Goal: Task Accomplishment & Management: Use online tool/utility

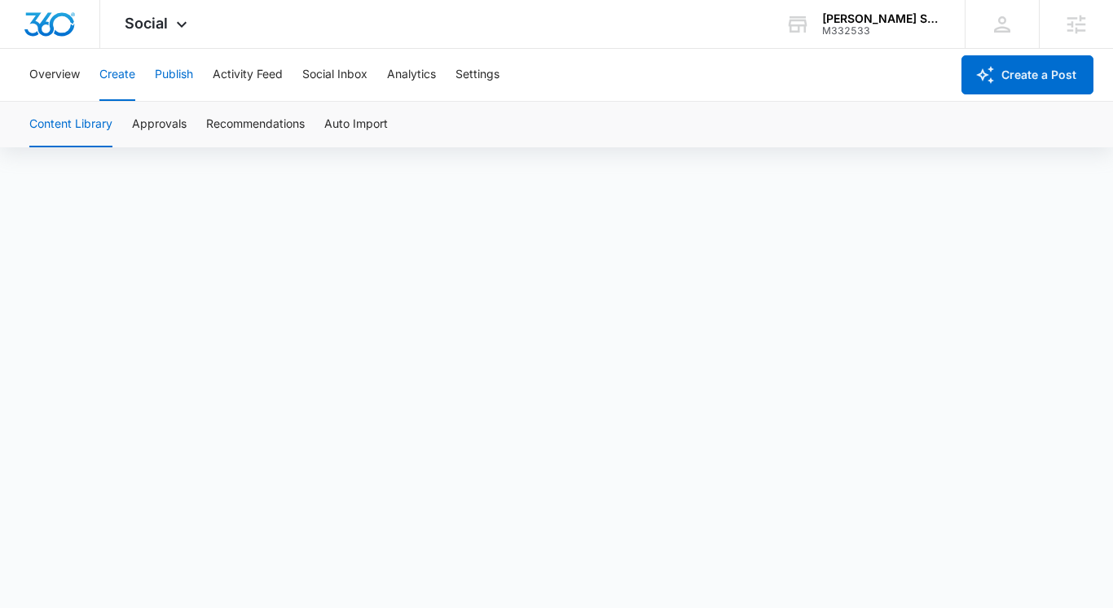
click at [166, 77] on button "Publish" at bounding box center [174, 75] width 38 height 52
click at [119, 72] on button "Create" at bounding box center [117, 75] width 36 height 52
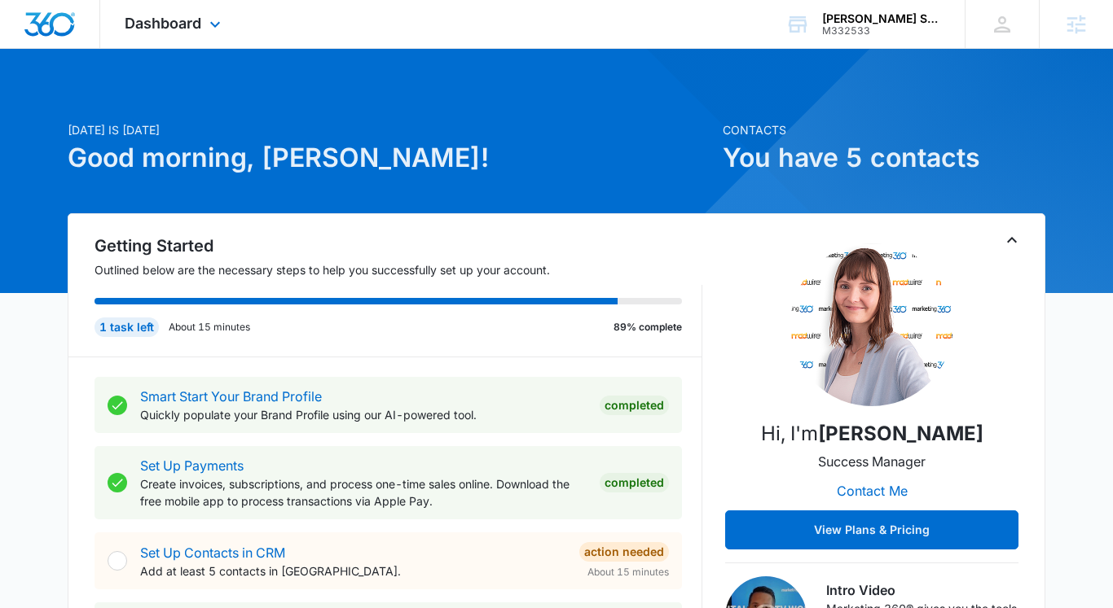
click at [195, 33] on div "Dashboard Apps Reputation Websites Forms CRM Email Social Payments POS Content …" at bounding box center [174, 24] width 149 height 48
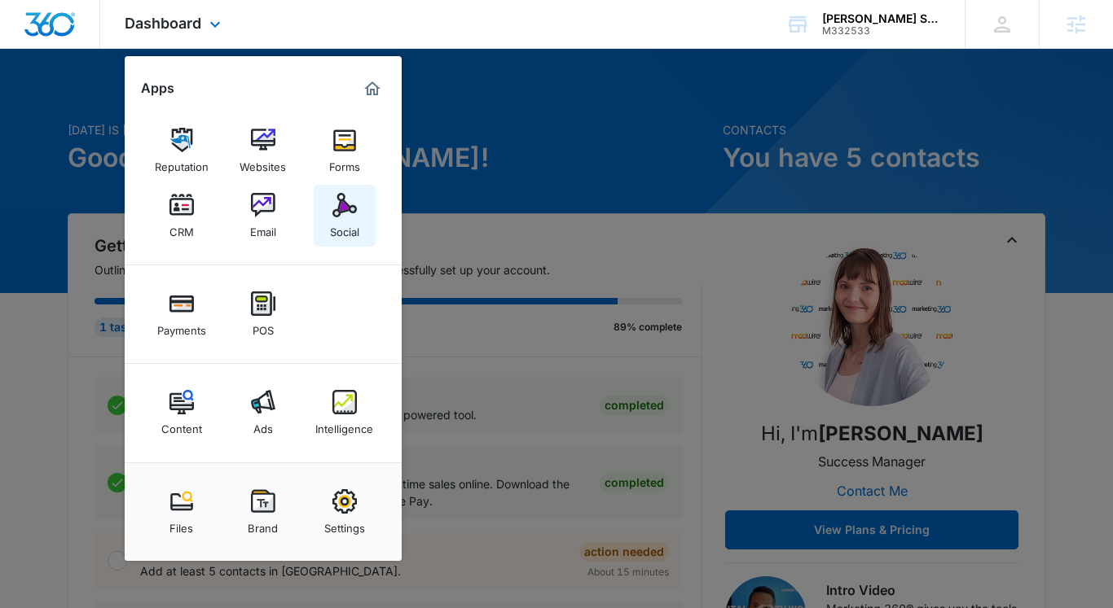
click at [335, 207] on img at bounding box center [344, 205] width 24 height 24
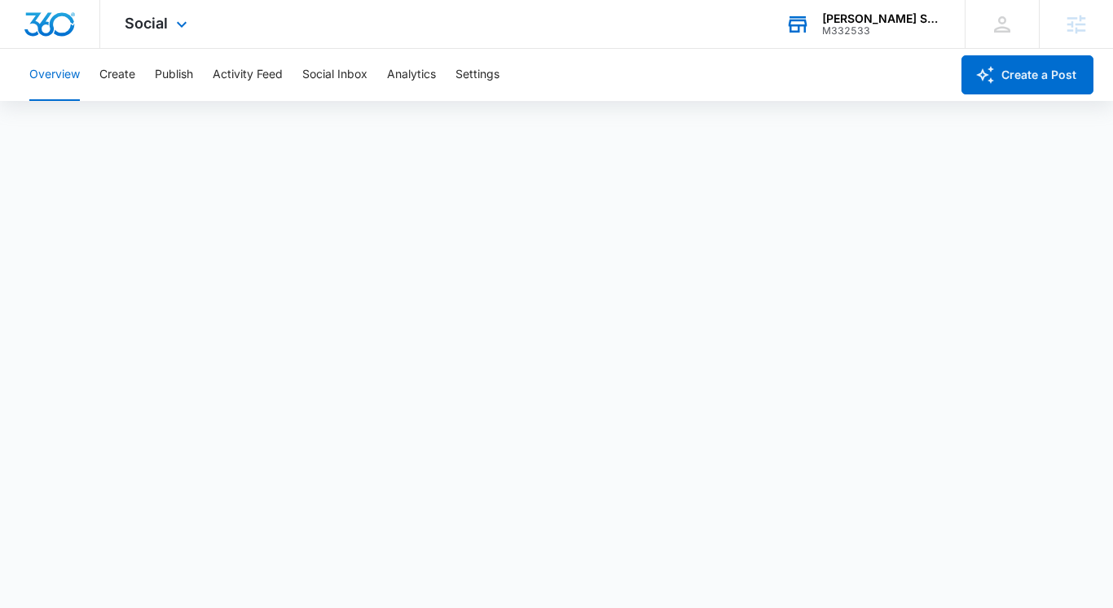
click at [846, 20] on div "Palmer's Strategic Advisors" at bounding box center [881, 18] width 119 height 13
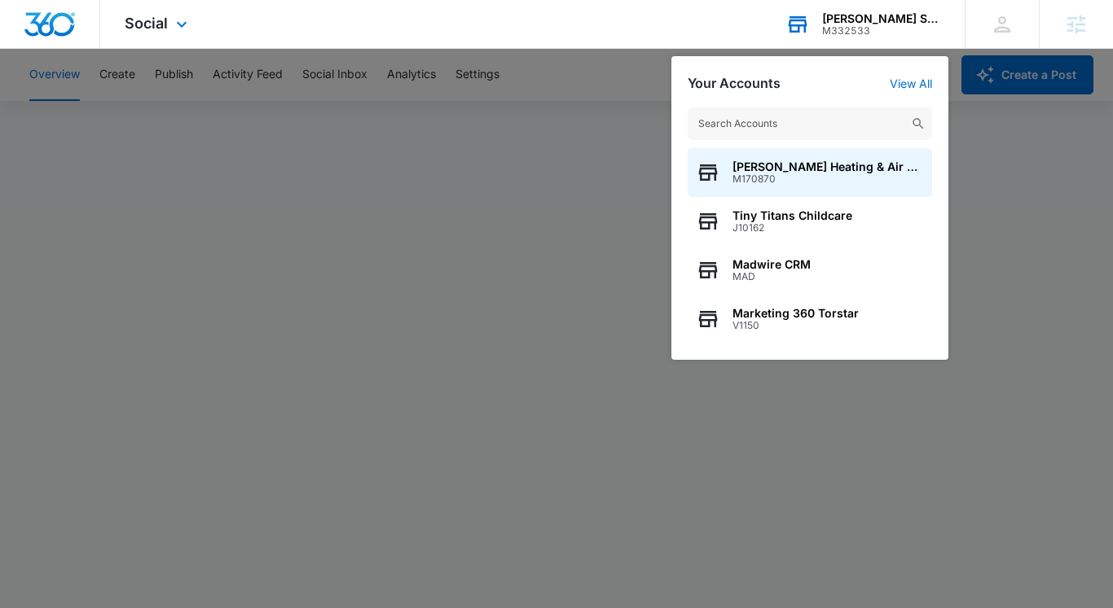
click at [791, 125] on input "text" at bounding box center [809, 124] width 244 height 33
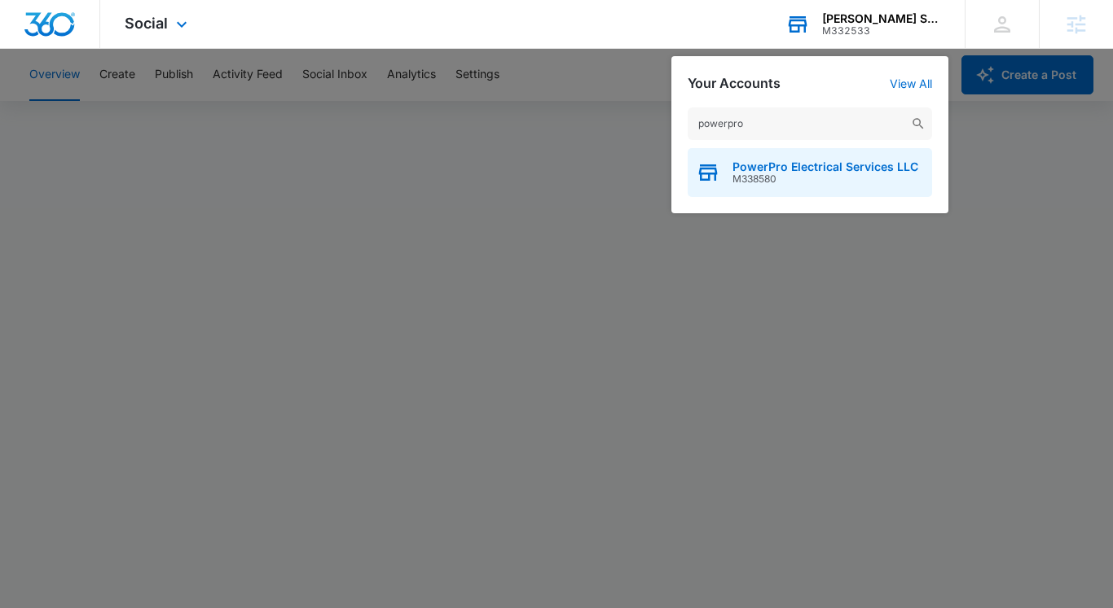
type input "powerpro"
click at [793, 176] on span "M338580" at bounding box center [825, 178] width 186 height 11
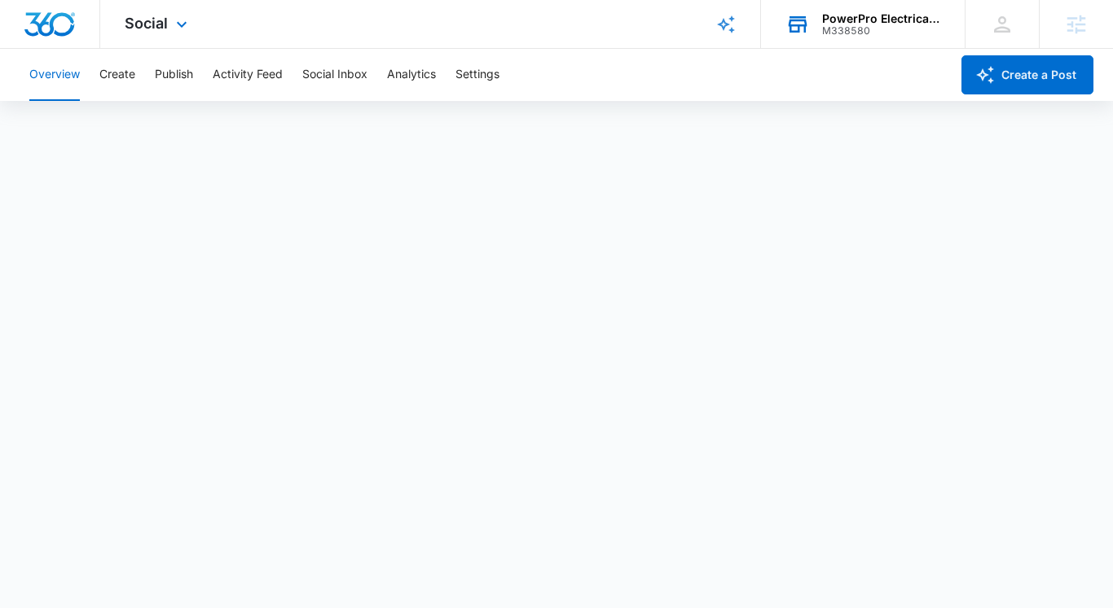
scroll to position [4, 0]
